Goal: Register for event/course

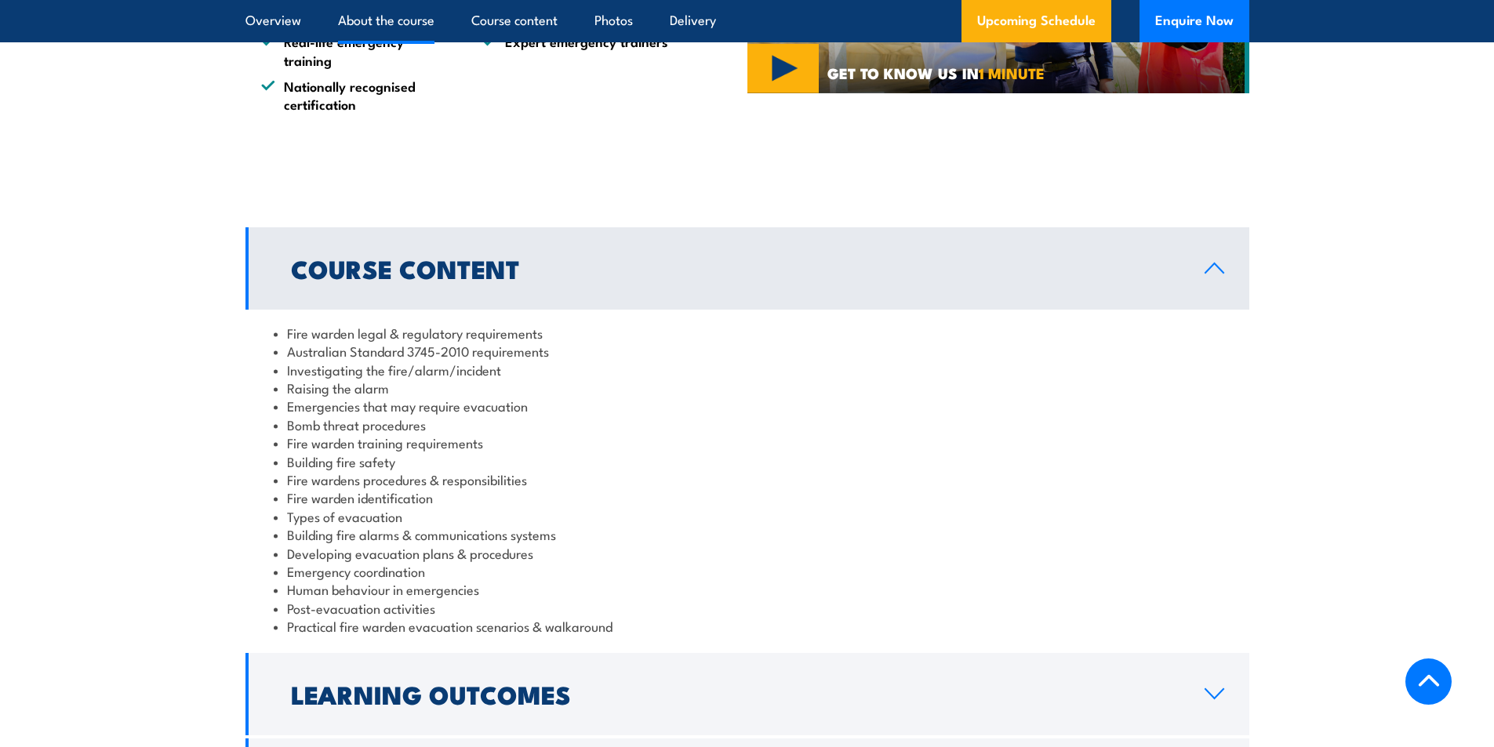
scroll to position [1647, 0]
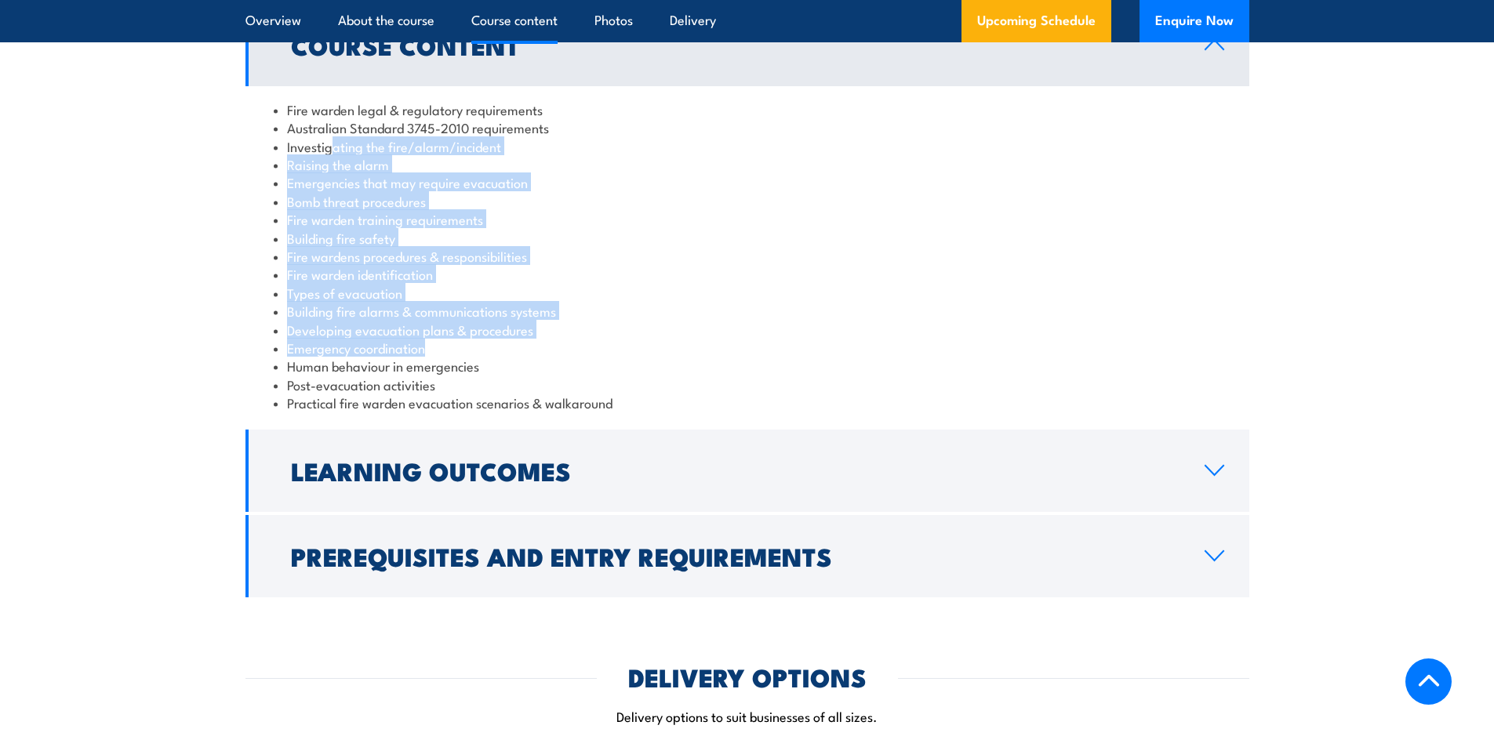
drag, startPoint x: 330, startPoint y: 144, endPoint x: 430, endPoint y: 349, distance: 227.6
click at [430, 349] on ul "Fire warden legal & regulatory requirements Australian Standard 3745-2010 requi…" at bounding box center [747, 256] width 947 height 312
click at [430, 349] on li "Emergency coordination" at bounding box center [747, 348] width 947 height 18
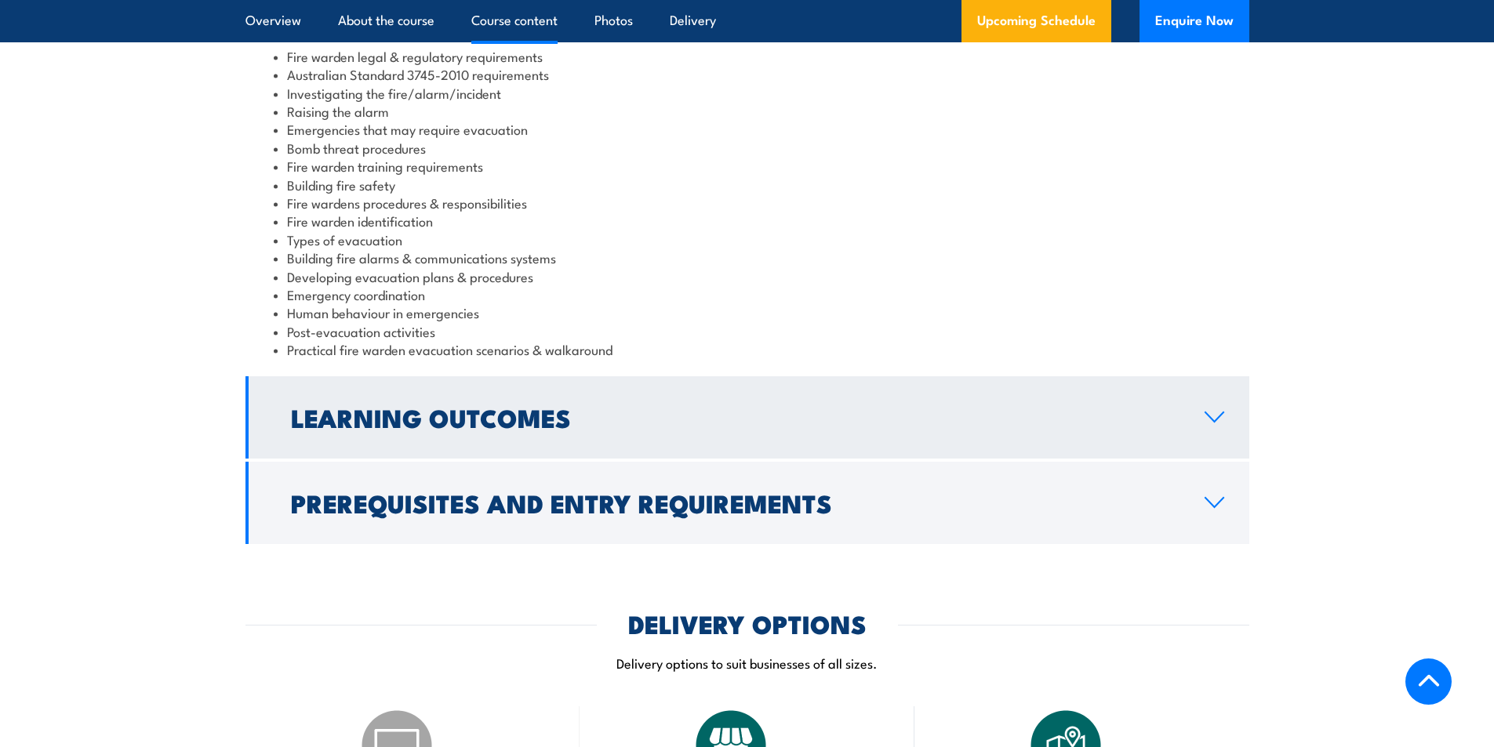
scroll to position [1725, 0]
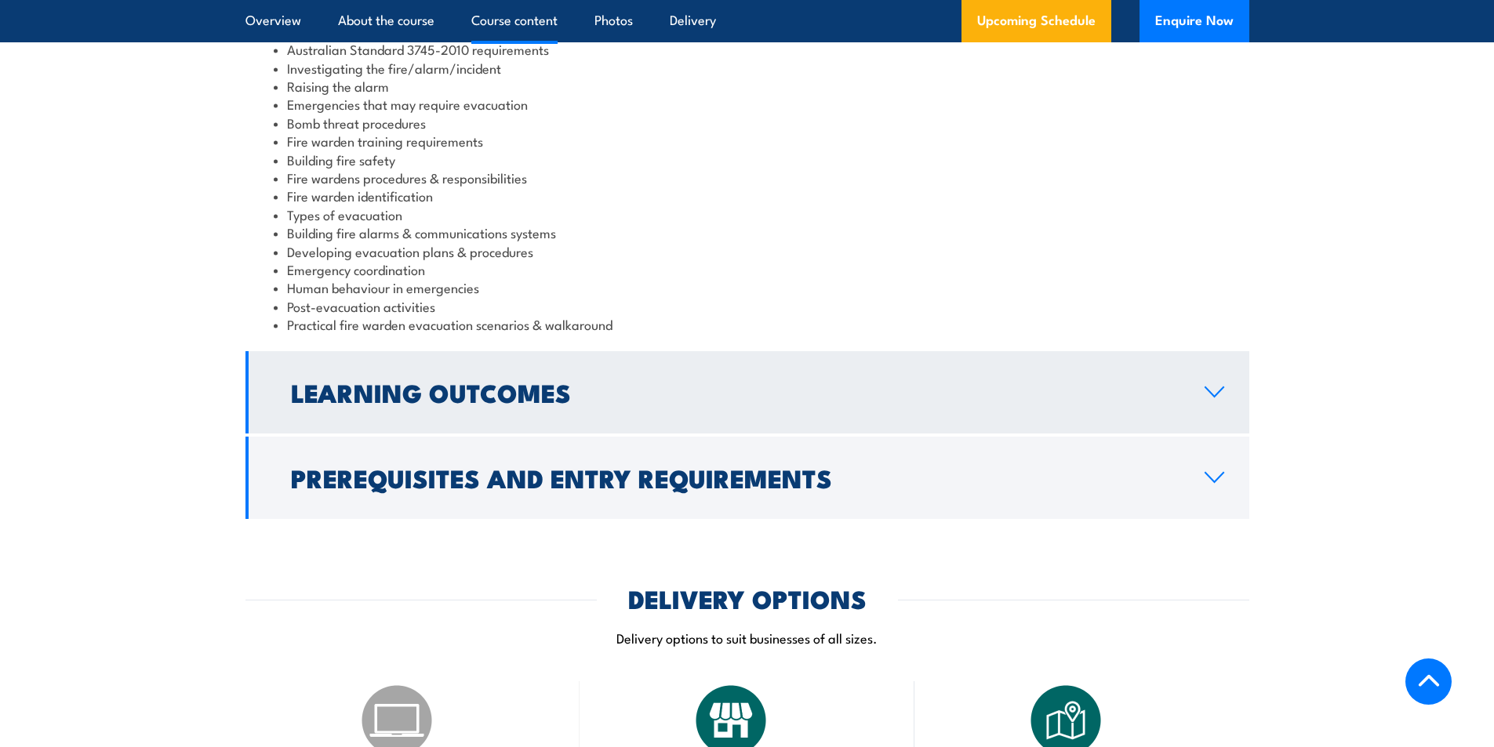
click at [531, 358] on link "Learning Outcomes" at bounding box center [747, 392] width 1004 height 82
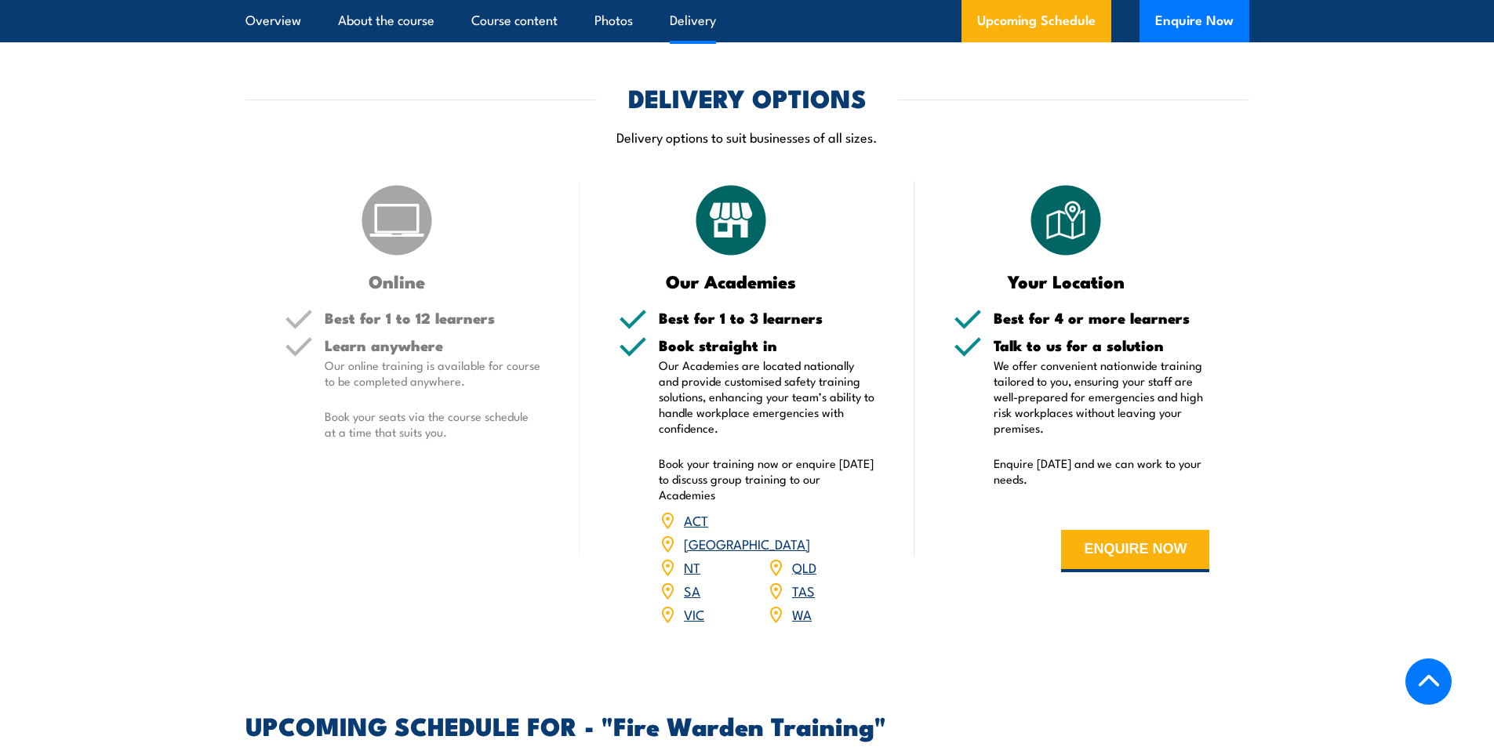
scroll to position [1960, 0]
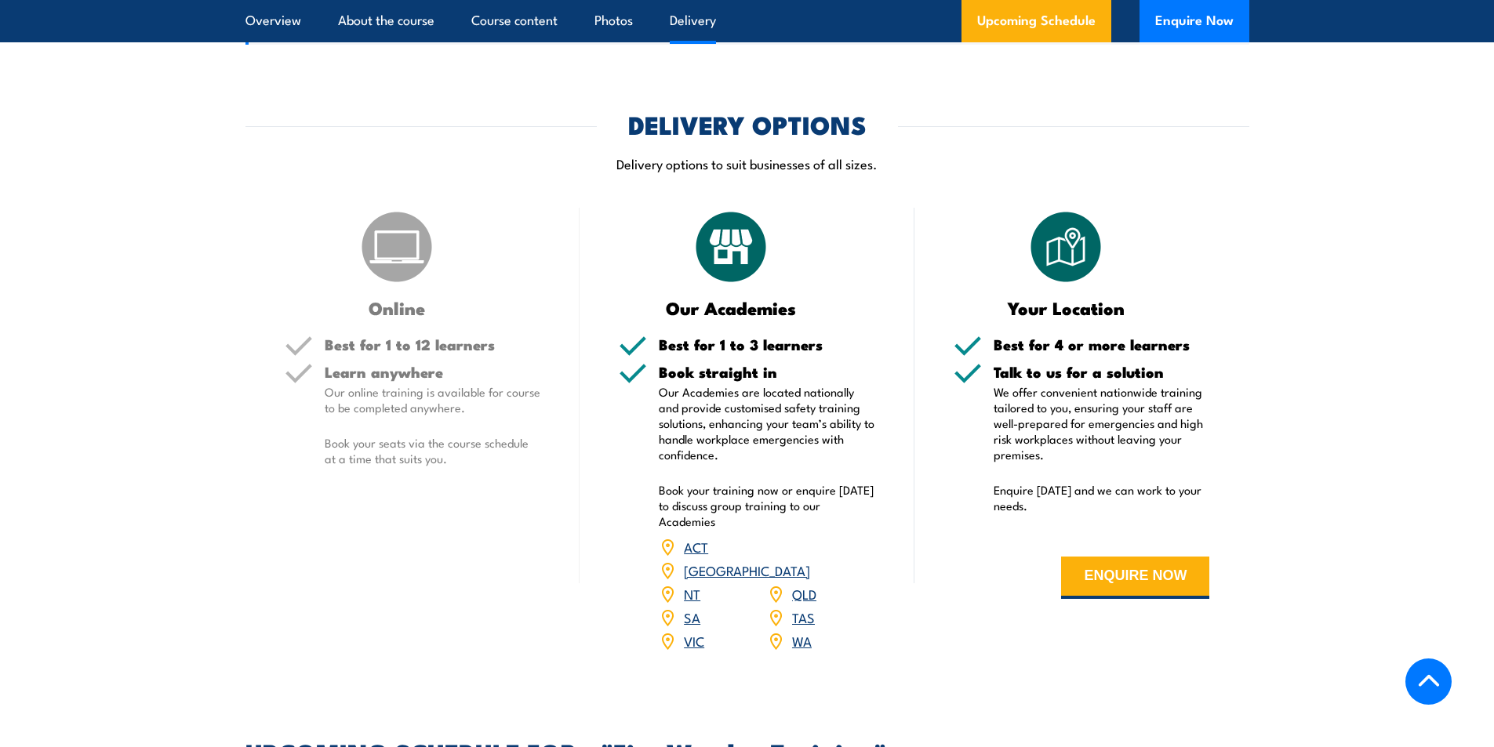
click at [390, 248] on img at bounding box center [397, 247] width 78 height 78
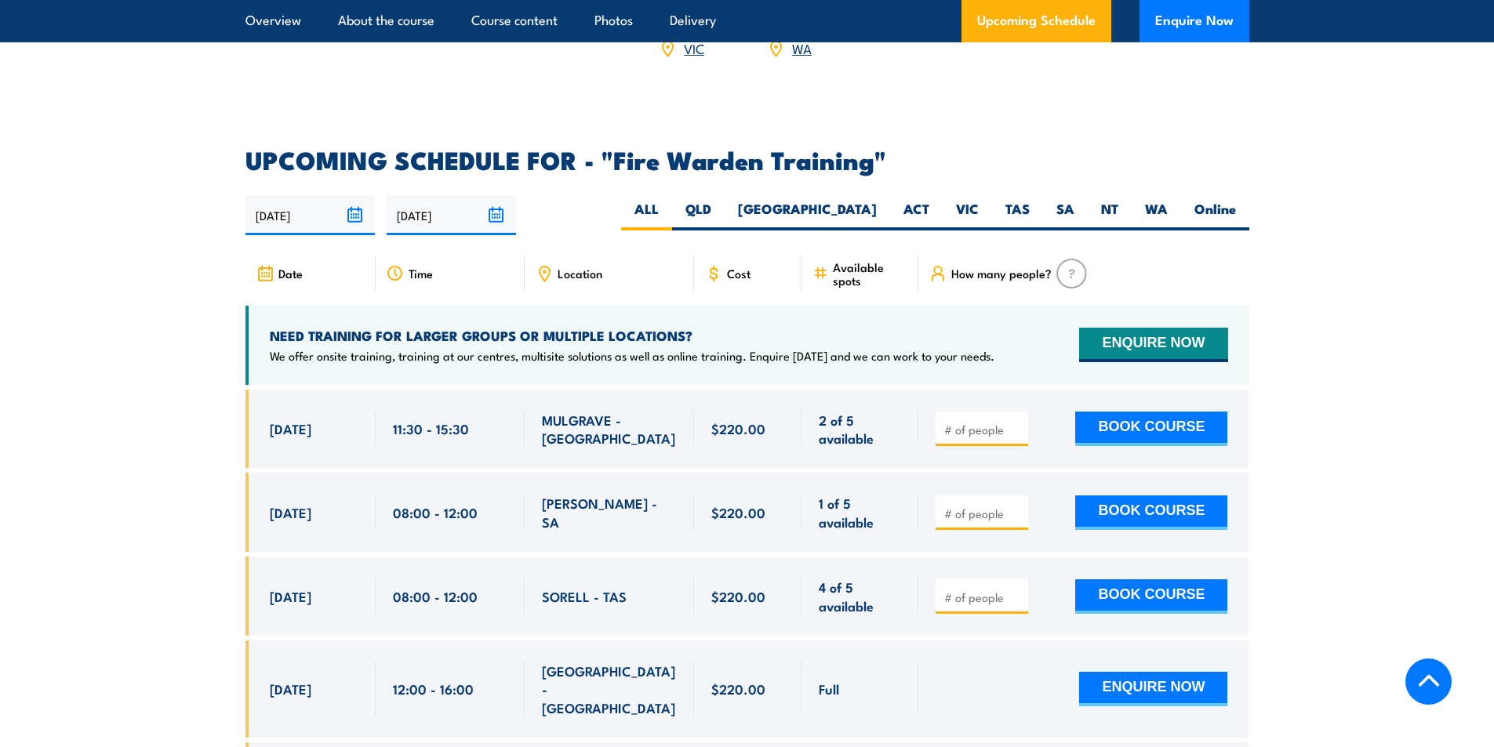
scroll to position [2509, 0]
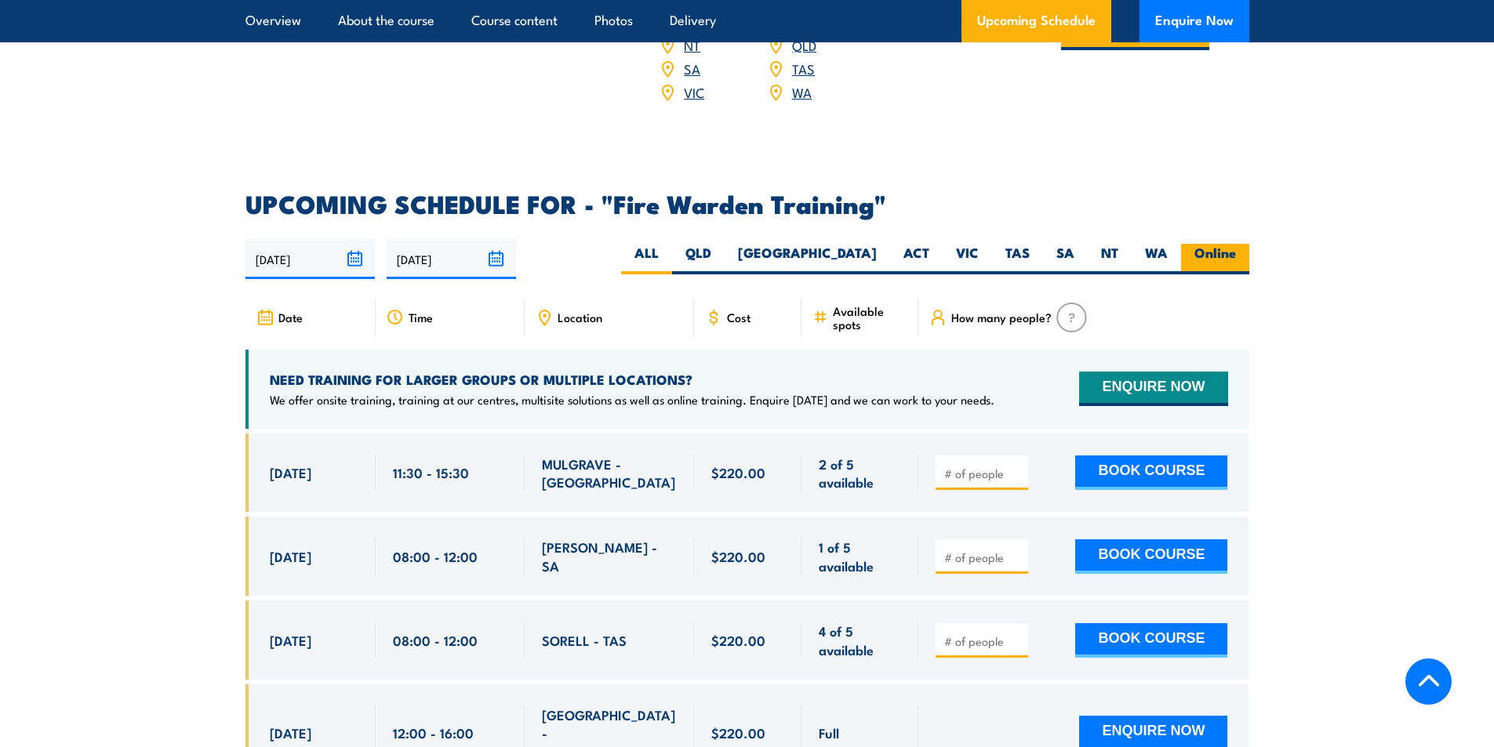
click at [1225, 244] on label "Online" at bounding box center [1215, 259] width 68 height 31
click at [1236, 244] on input "Online" at bounding box center [1241, 249] width 10 height 10
radio input "true"
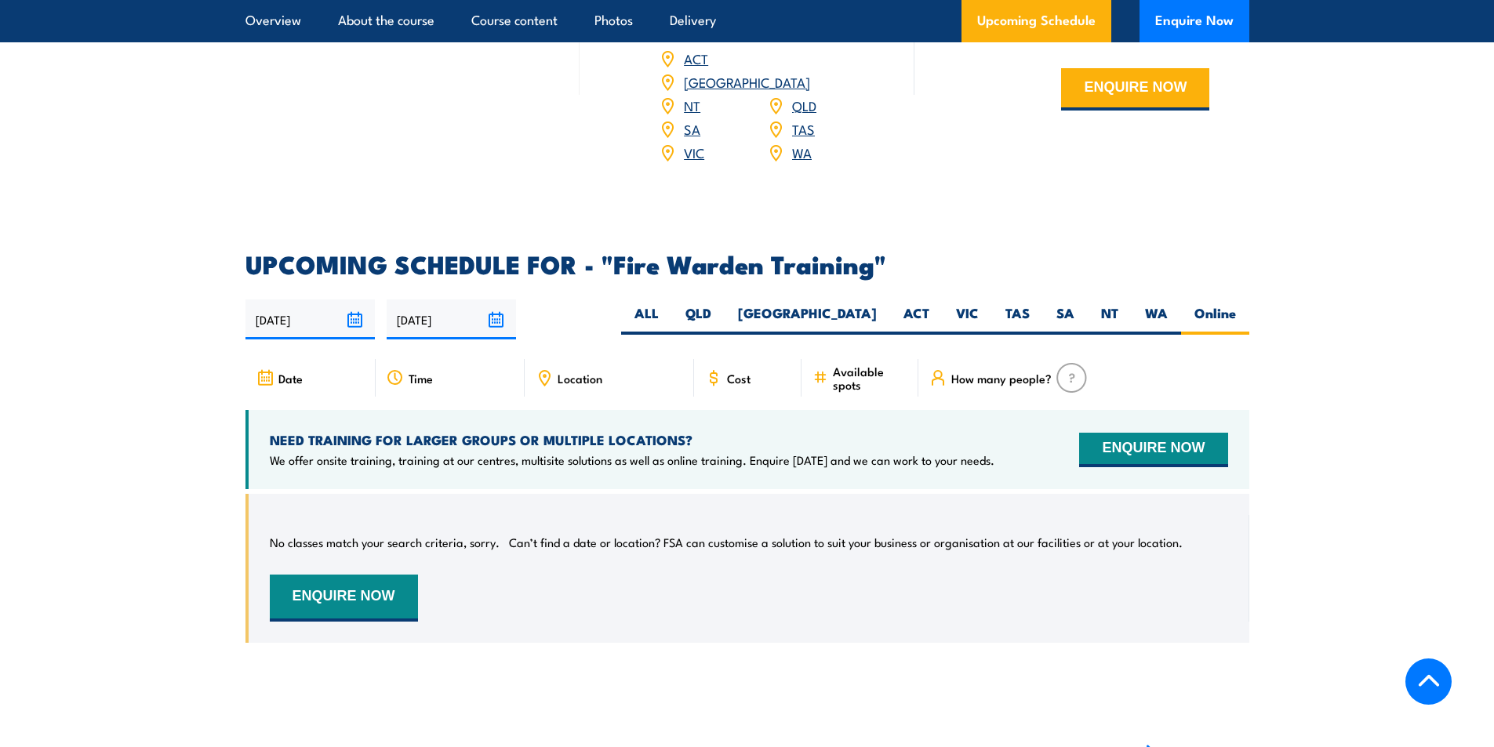
scroll to position [2681, 0]
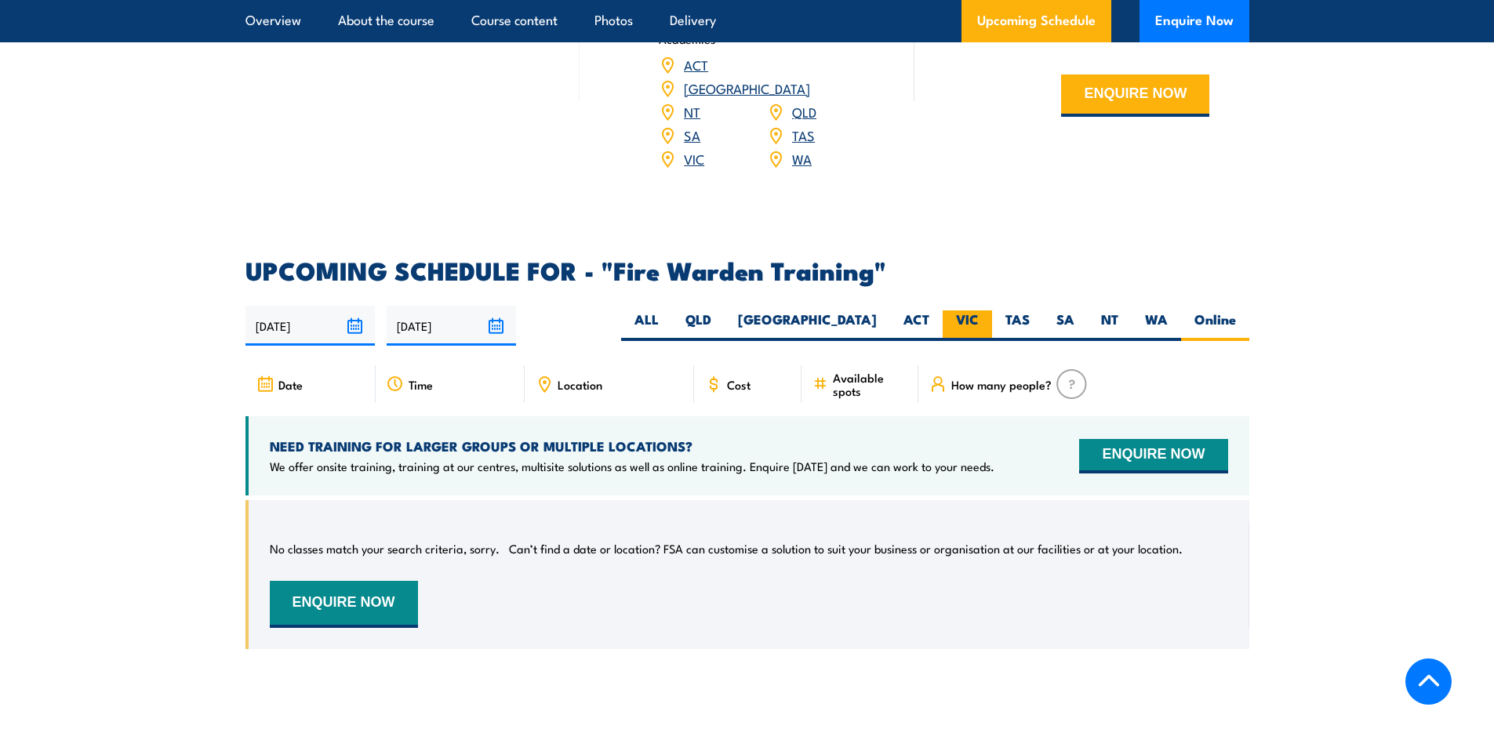
click at [972, 311] on label "VIC" at bounding box center [966, 326] width 49 height 31
click at [979, 311] on input "VIC" at bounding box center [984, 316] width 10 height 10
radio input "true"
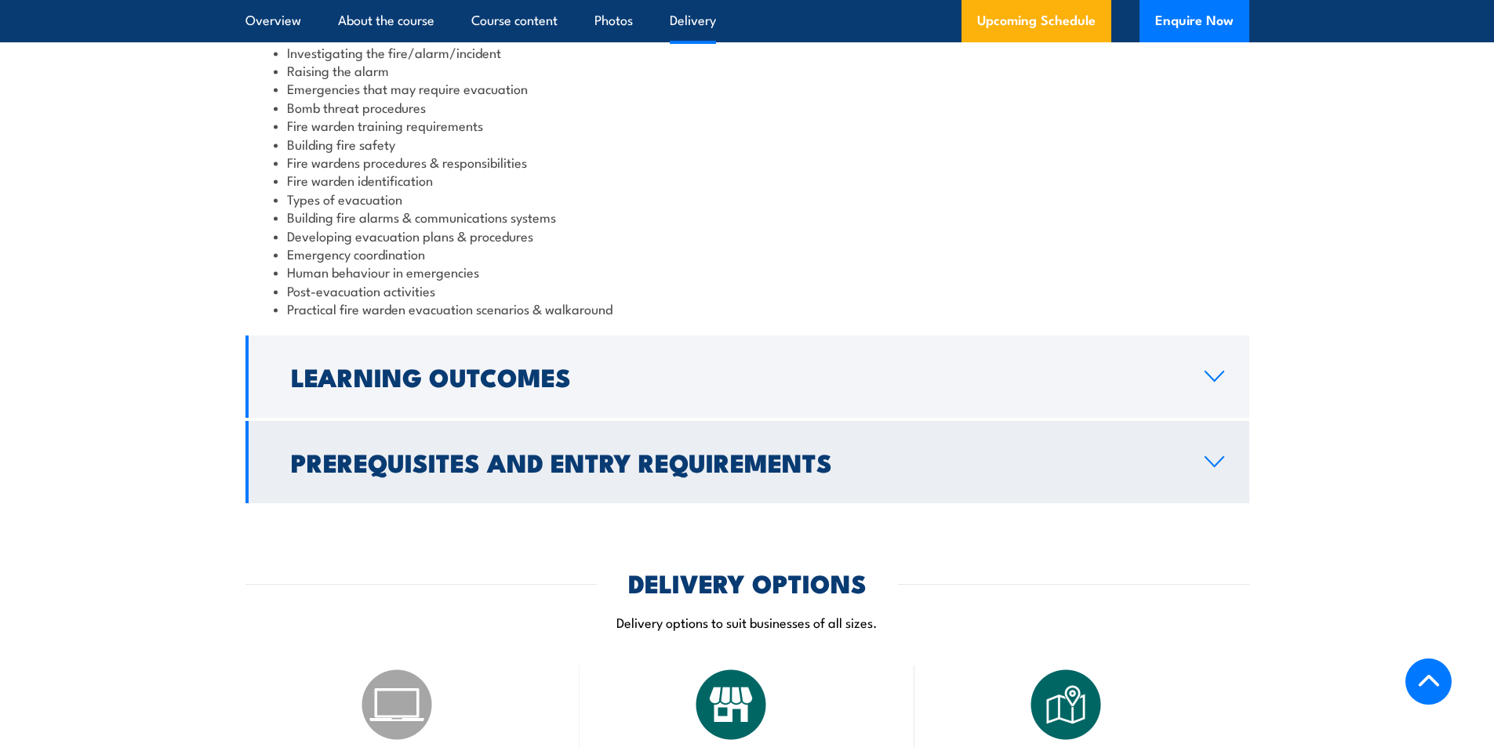
scroll to position [1740, 0]
